Goal: Task Accomplishment & Management: Manage account settings

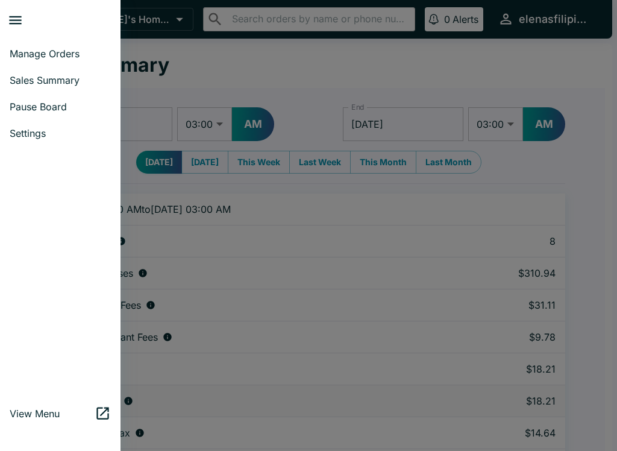
select select "03:00"
click at [16, 54] on span "Manage Orders" at bounding box center [60, 54] width 101 height 12
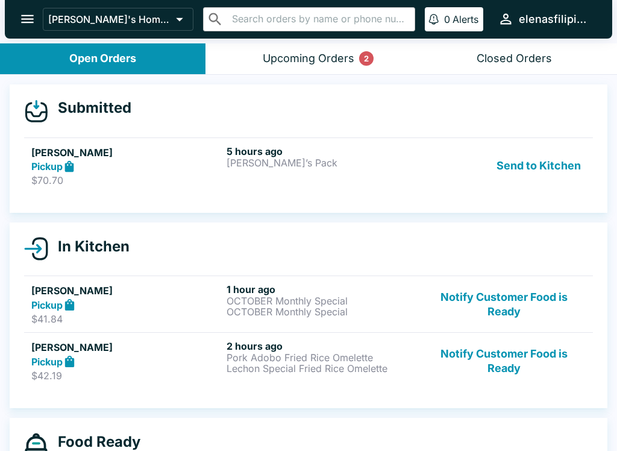
click at [504, 171] on button "Send to Kitchen" at bounding box center [539, 166] width 94 height 42
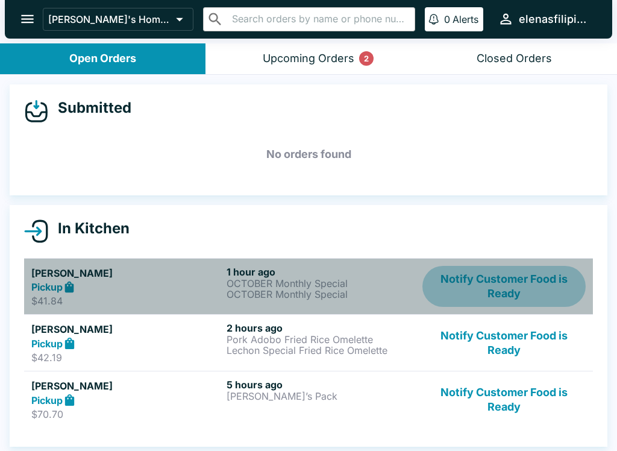
click at [518, 290] on button "Notify Customer Food is Ready" at bounding box center [503, 287] width 163 height 42
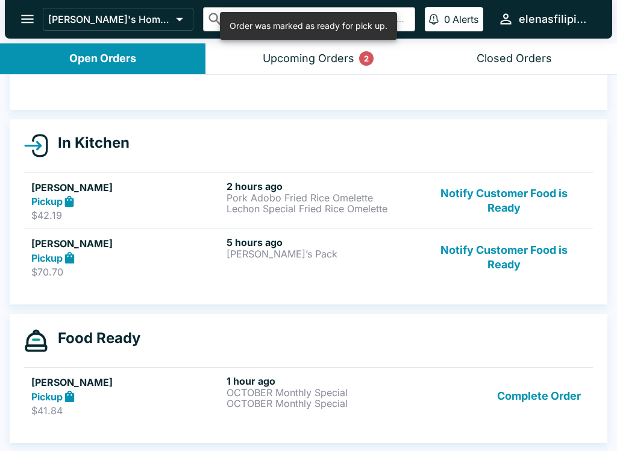
click at [534, 393] on button "Complete Order" at bounding box center [538, 396] width 93 height 42
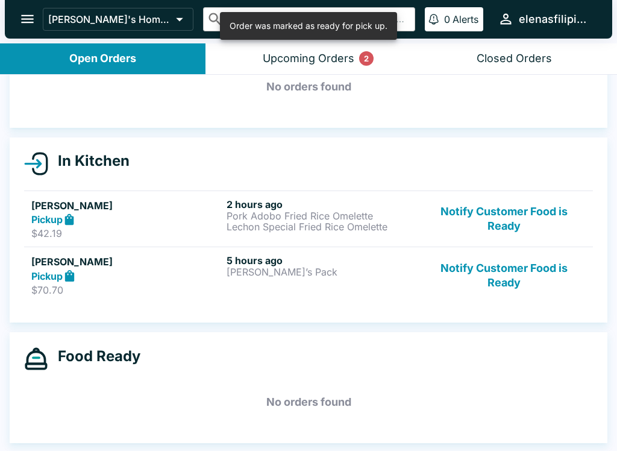
scroll to position [67, 0]
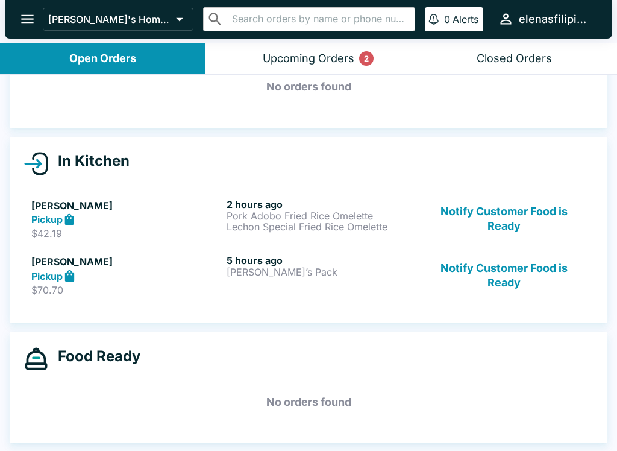
click at [277, 66] on button "Upcoming Orders 2" at bounding box center [307, 58] width 205 height 31
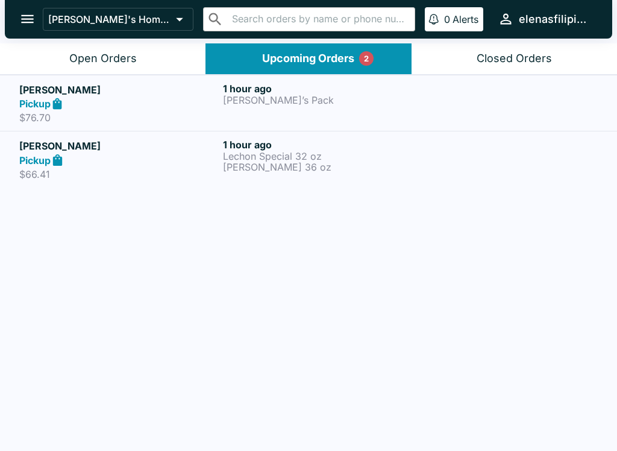
click at [133, 54] on div "Open Orders" at bounding box center [102, 59] width 67 height 14
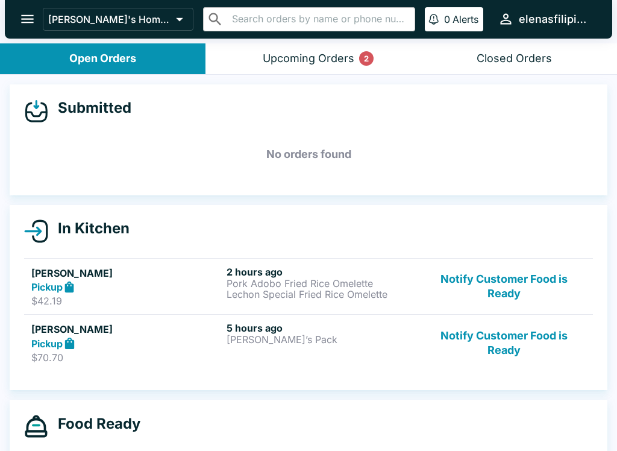
click at [287, 67] on button "Upcoming Orders 2" at bounding box center [307, 58] width 205 height 31
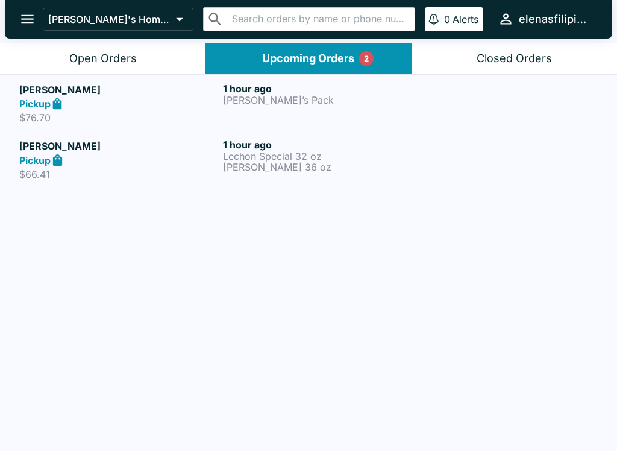
click at [154, 95] on h5 "[PERSON_NAME]" at bounding box center [118, 90] width 199 height 14
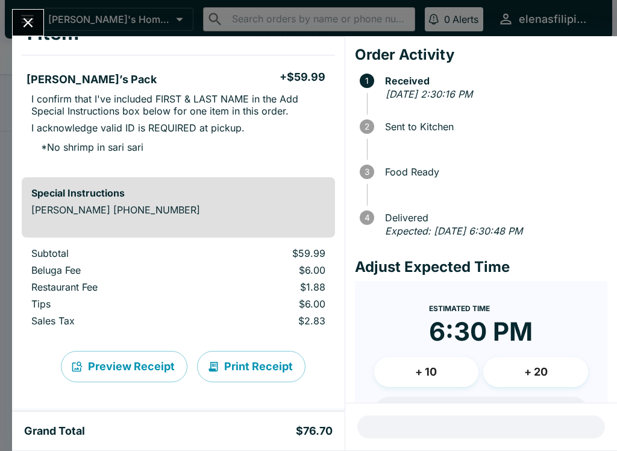
scroll to position [86, 0]
click at [21, 19] on icon "Close" at bounding box center [28, 22] width 16 height 16
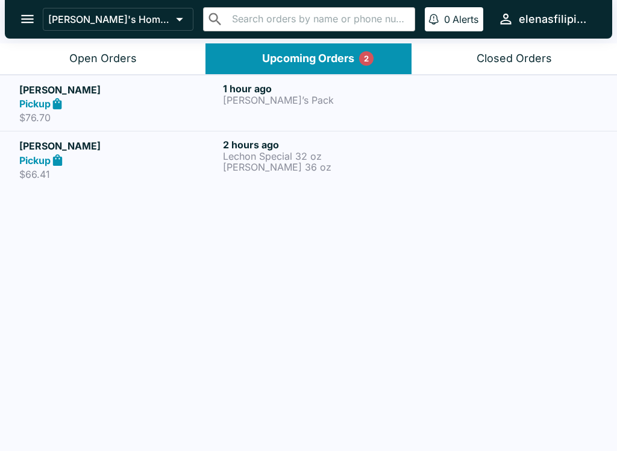
click at [136, 164] on div "Pickup" at bounding box center [118, 160] width 199 height 14
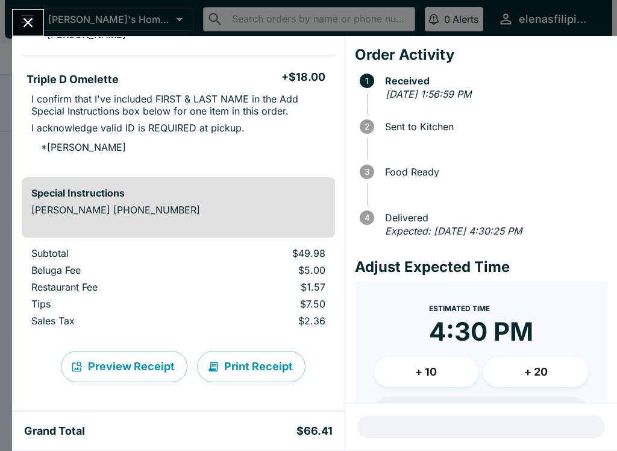
scroll to position [345, 0]
click at [25, 17] on icon "Close" at bounding box center [28, 22] width 16 height 16
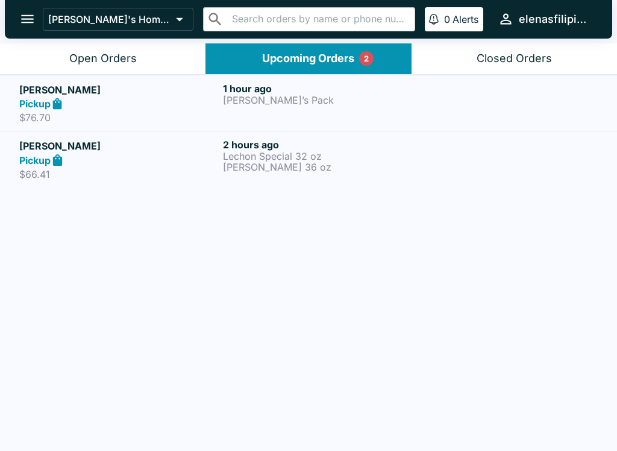
click at [33, 64] on button "Open Orders" at bounding box center [102, 58] width 205 height 31
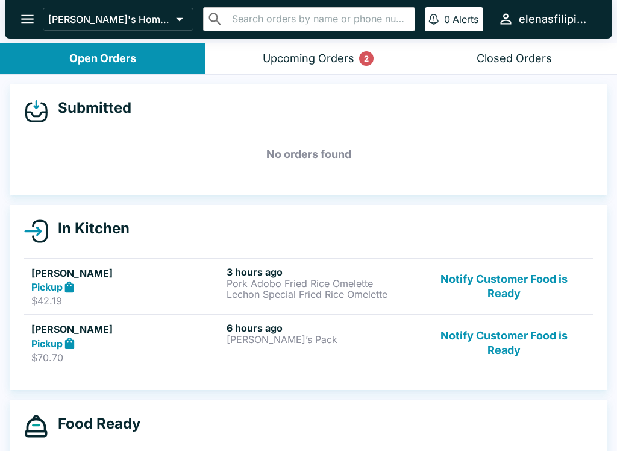
click at [504, 348] on button "Notify Customer Food is Ready" at bounding box center [503, 343] width 163 height 42
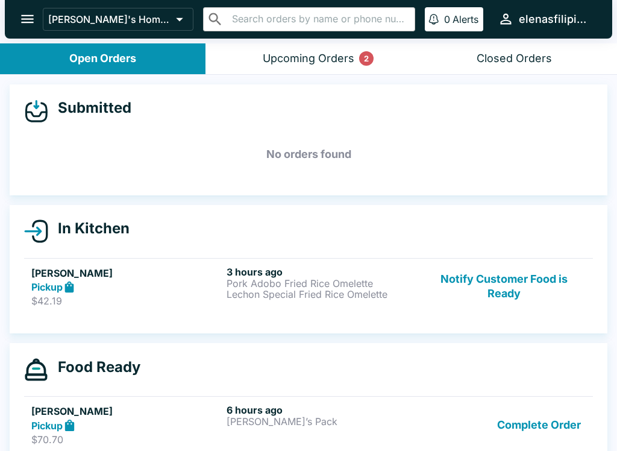
click at [343, 299] on div "3 hours ago Pork Adobo Fried Rice Omelette Lechon Special Fried Rice Omelette" at bounding box center [322, 287] width 190 height 42
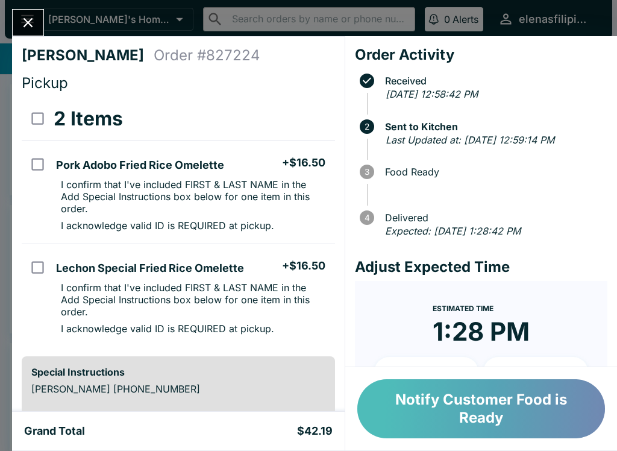
click at [446, 407] on button "Notify Customer Food is Ready" at bounding box center [481, 408] width 248 height 59
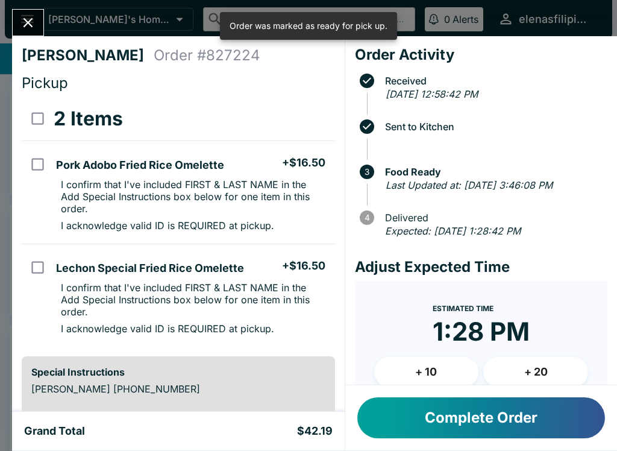
click at [454, 404] on button "Complete Order" at bounding box center [481, 417] width 248 height 41
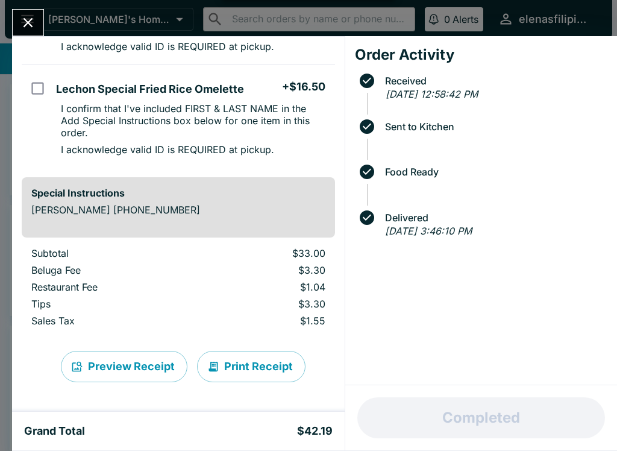
scroll to position [179, 0]
click at [16, 16] on button "Close" at bounding box center [28, 23] width 31 height 26
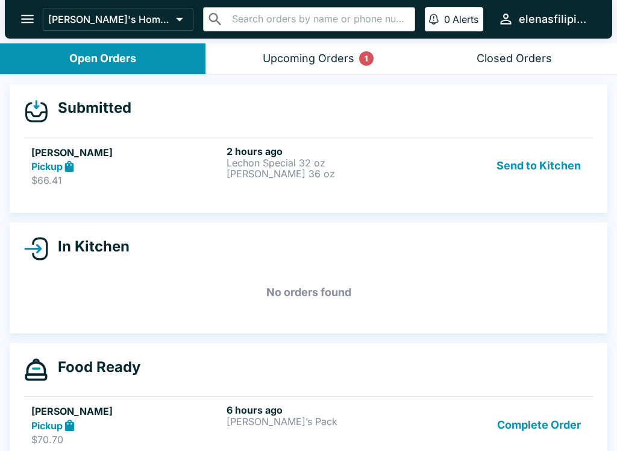
click at [425, 184] on div "Send to Kitchen" at bounding box center [503, 166] width 163 height 42
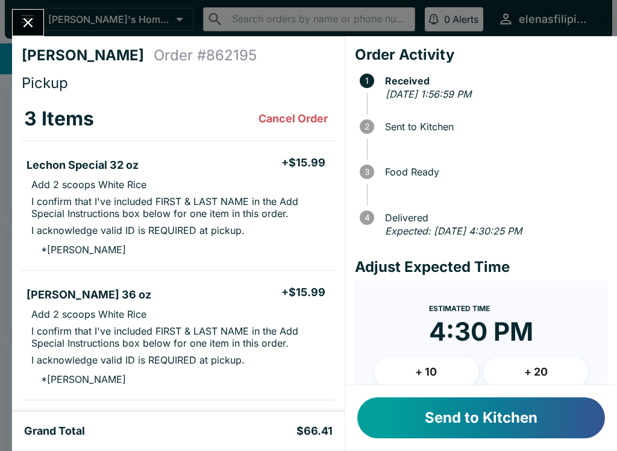
click at [460, 417] on button "Send to Kitchen" at bounding box center [481, 417] width 248 height 41
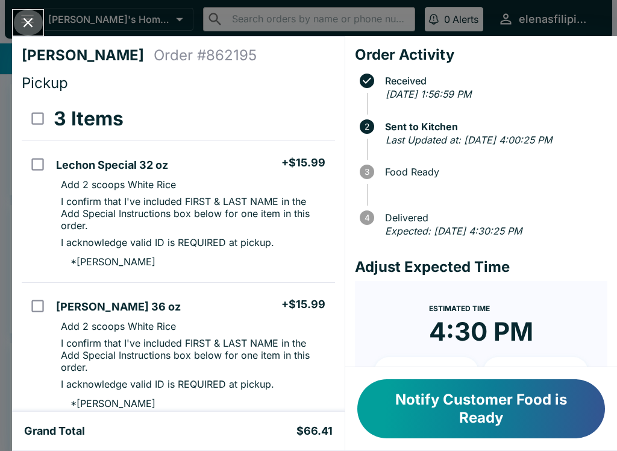
click at [25, 17] on icon "Close" at bounding box center [28, 22] width 16 height 16
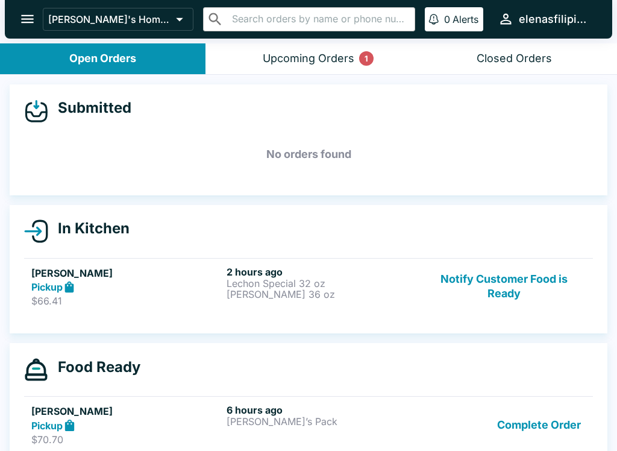
click at [49, 230] on h4 "In Kitchen" at bounding box center [88, 228] width 81 height 18
click at [44, 236] on icon at bounding box center [36, 231] width 24 height 24
click at [48, 277] on h5 "[PERSON_NAME]" at bounding box center [126, 273] width 190 height 14
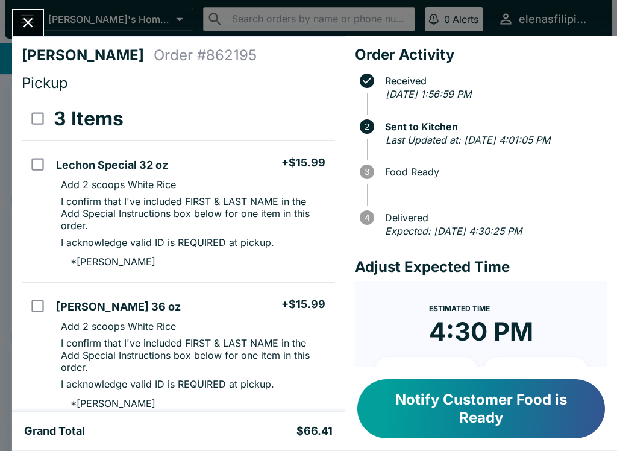
click at [393, 416] on button "Notify Customer Food is Ready" at bounding box center [481, 408] width 248 height 59
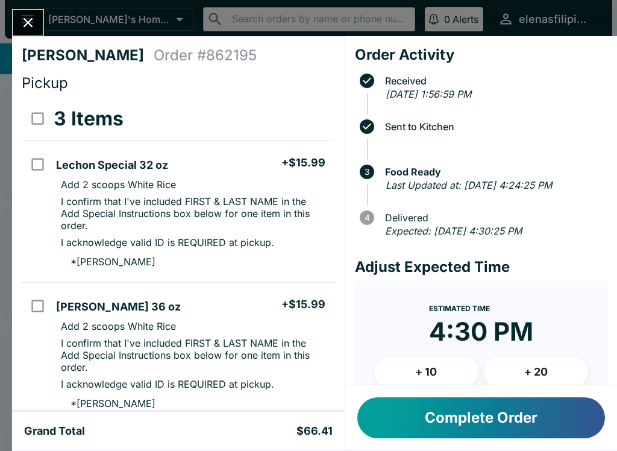
click at [15, 20] on button "Close" at bounding box center [28, 23] width 31 height 26
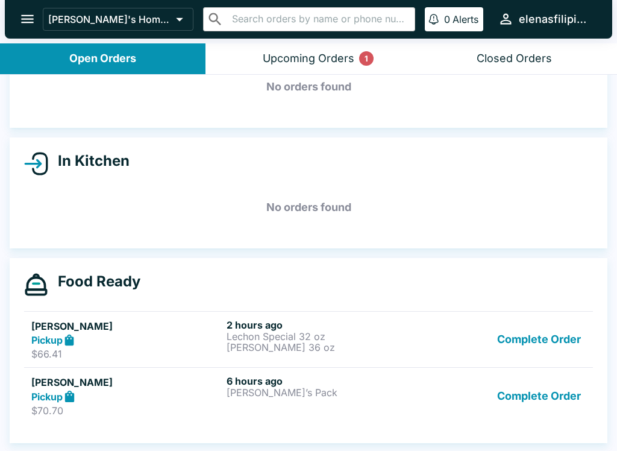
scroll to position [67, 0]
click at [546, 339] on button "Complete Order" at bounding box center [538, 340] width 93 height 42
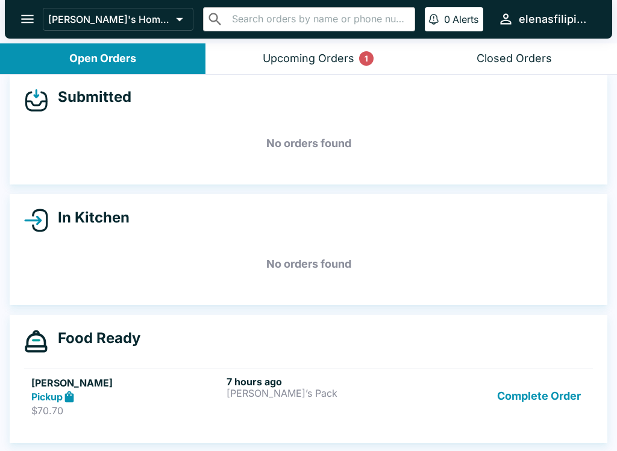
scroll to position [11, 0]
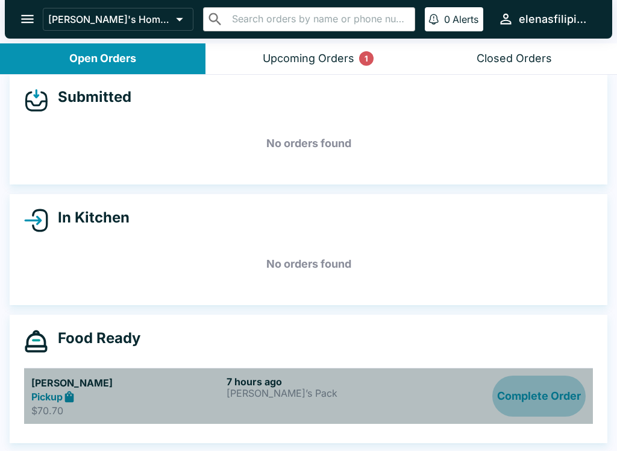
click at [518, 396] on button "Complete Order" at bounding box center [538, 396] width 93 height 42
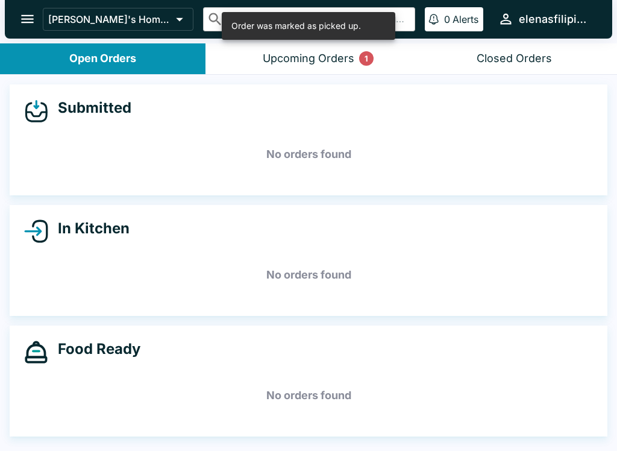
click at [263, 63] on div "Upcoming Orders 1" at bounding box center [309, 59] width 92 height 14
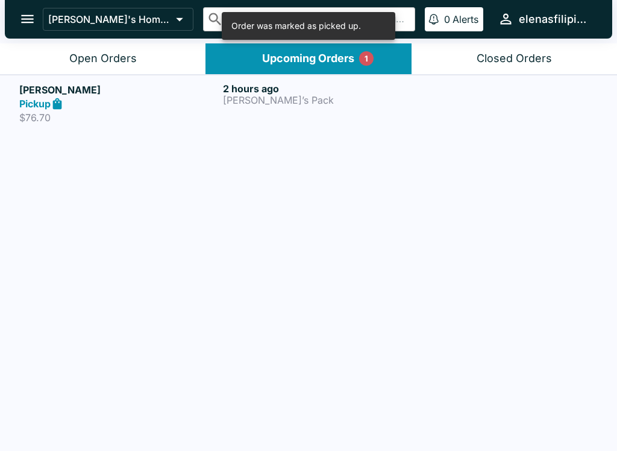
click at [132, 109] on div "Pickup" at bounding box center [118, 104] width 199 height 14
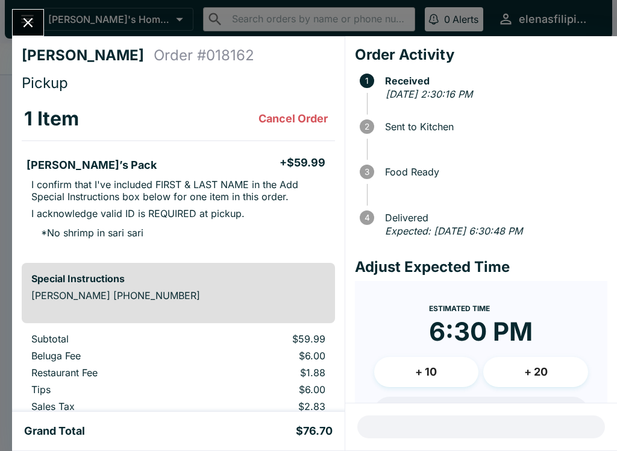
click at [19, 18] on button "Close" at bounding box center [28, 23] width 31 height 26
